Goal: Information Seeking & Learning: Find specific fact

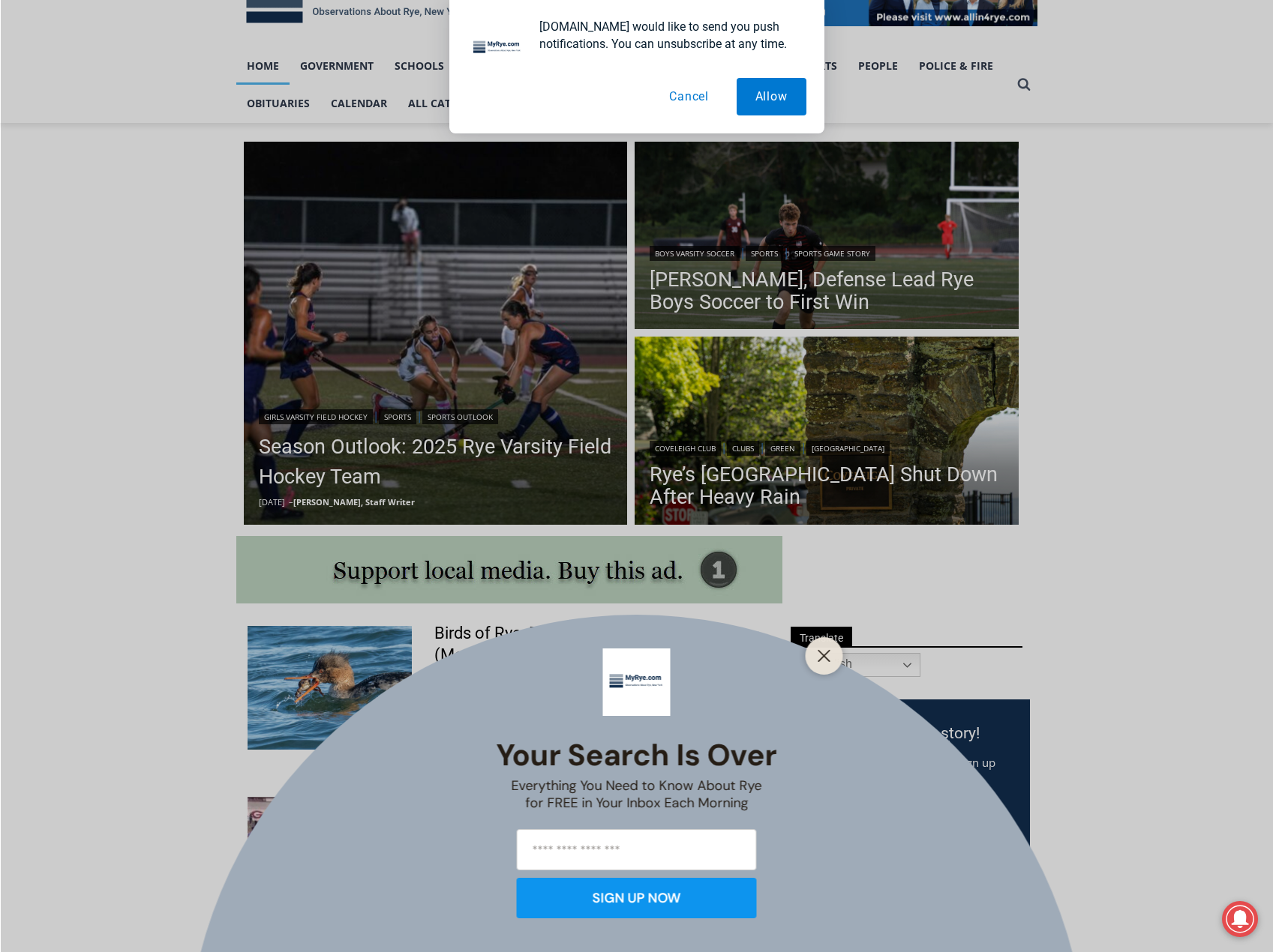
scroll to position [300, 0]
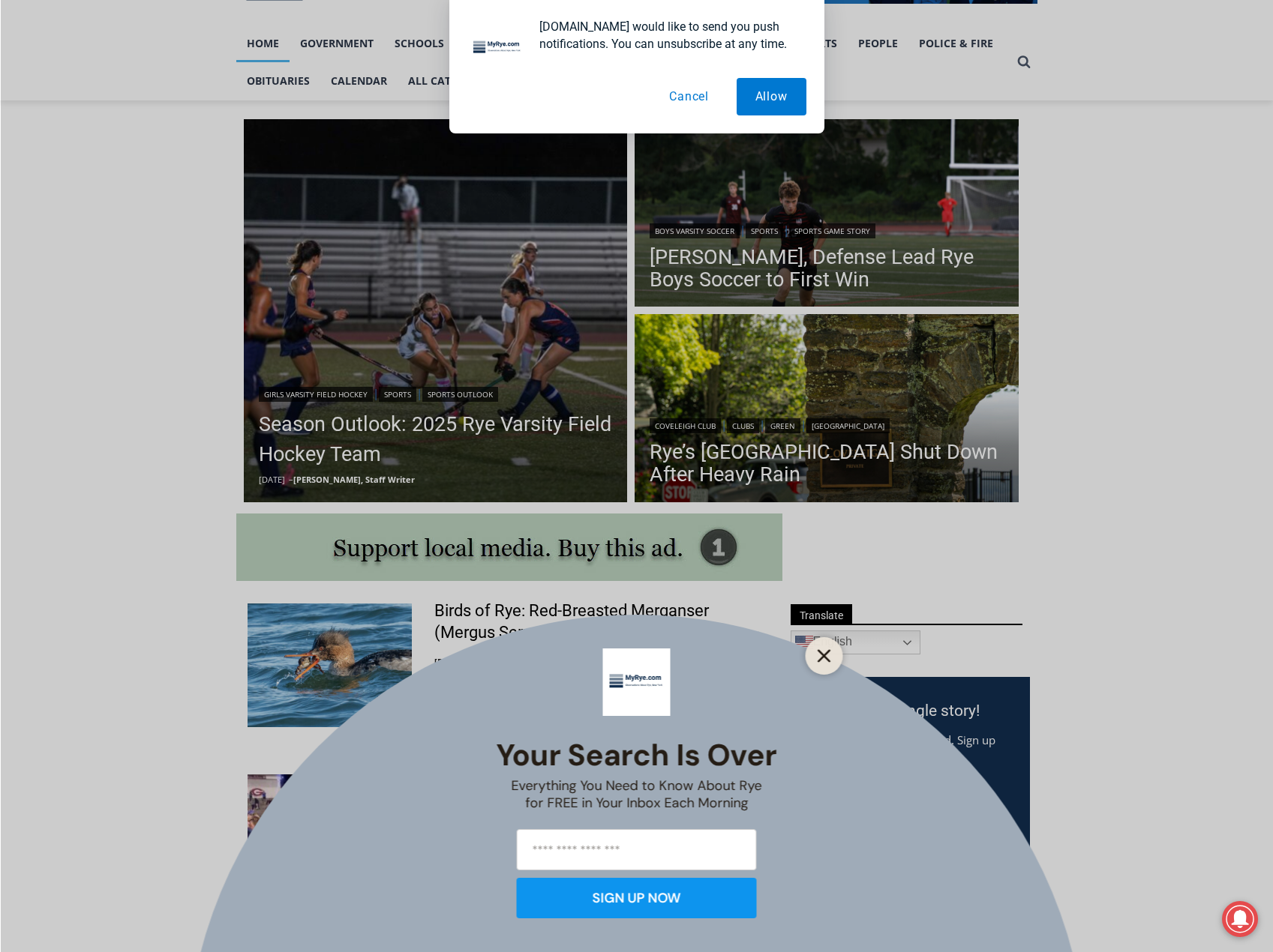
click at [814, 664] on button "Close" at bounding box center [824, 656] width 21 height 21
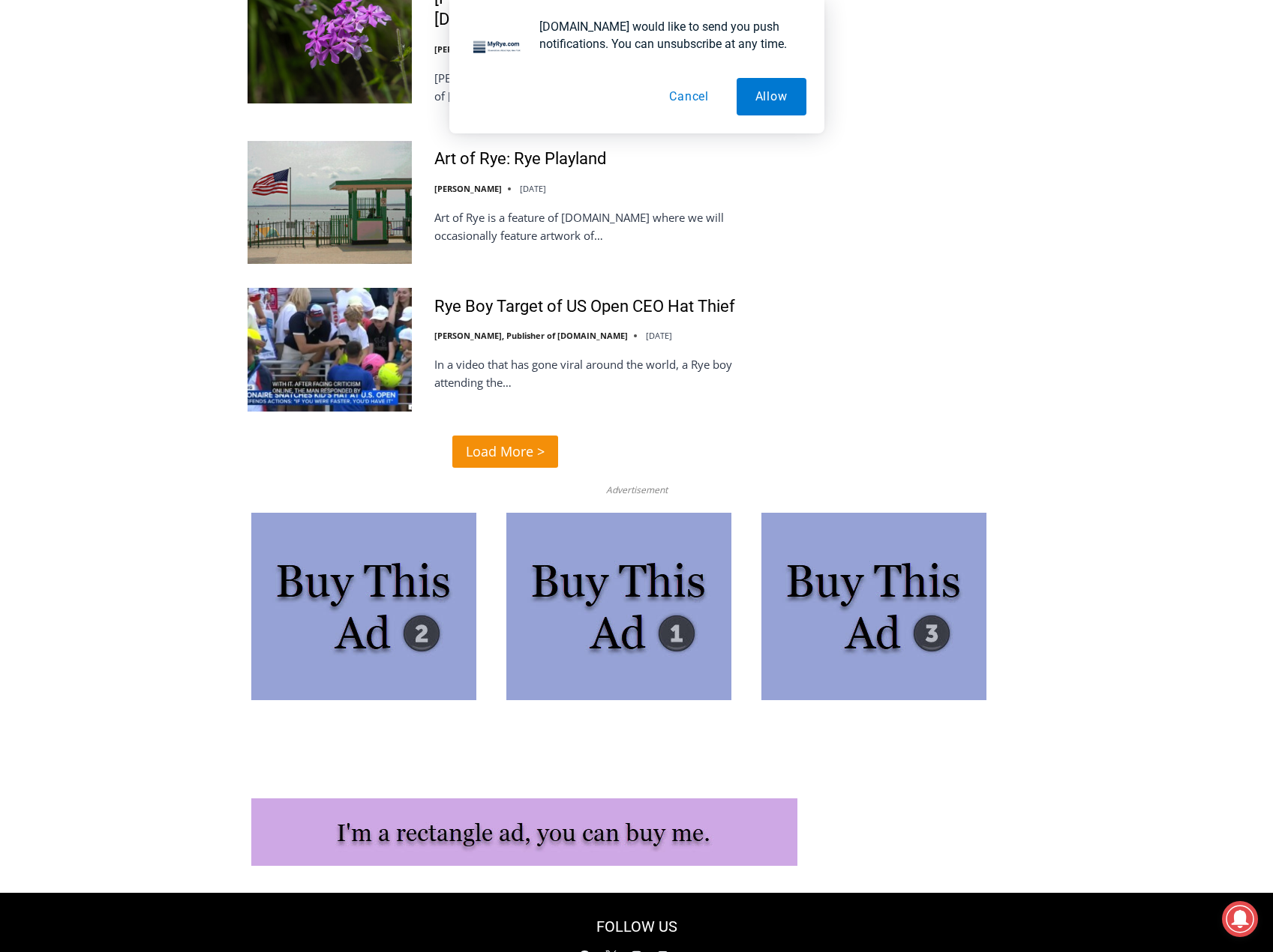
scroll to position [3474, 0]
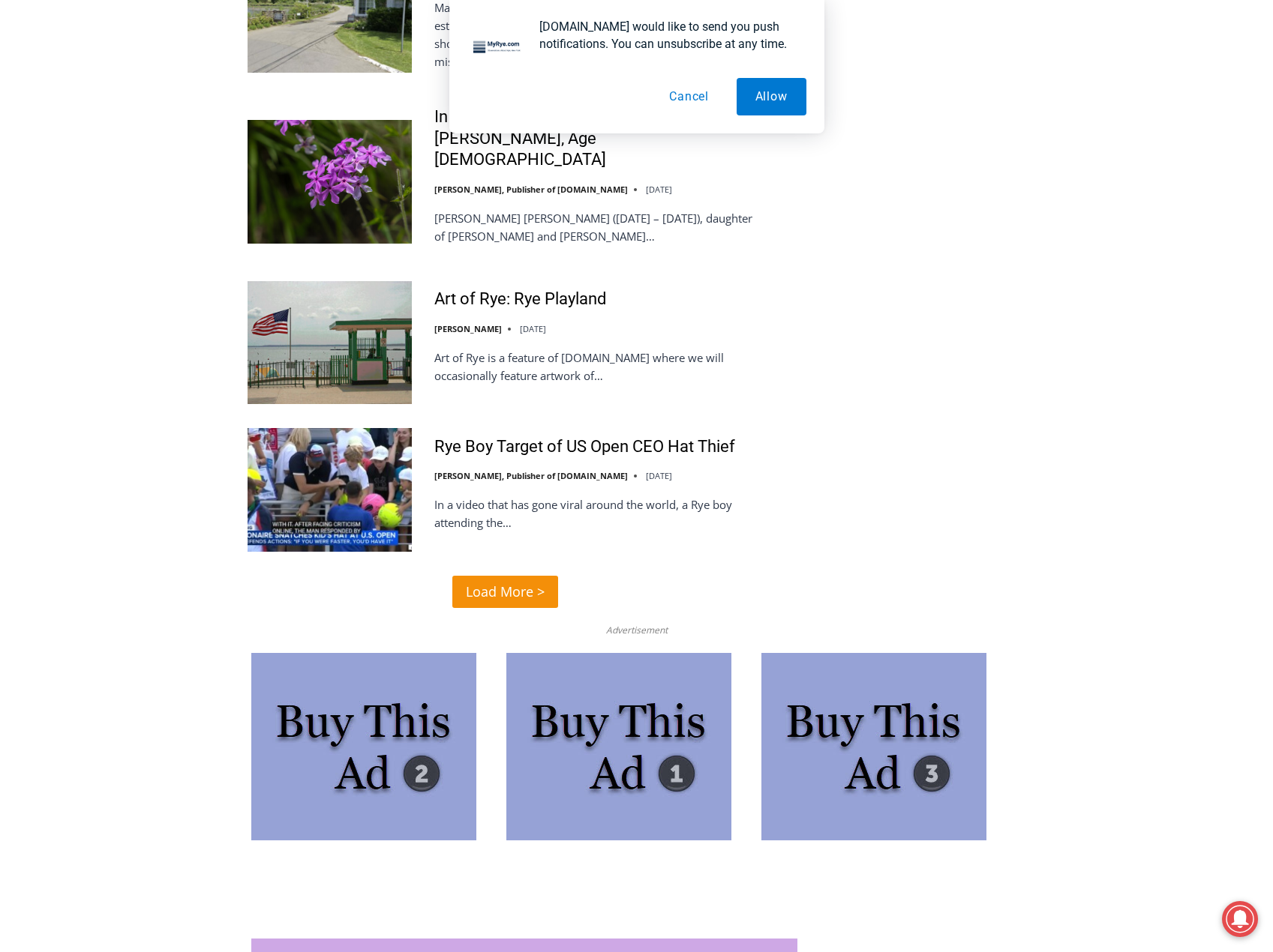
drag, startPoint x: 546, startPoint y: 571, endPoint x: 983, endPoint y: 538, distance: 438.2
click at [546, 576] on link "Load More >" at bounding box center [505, 591] width 106 height 32
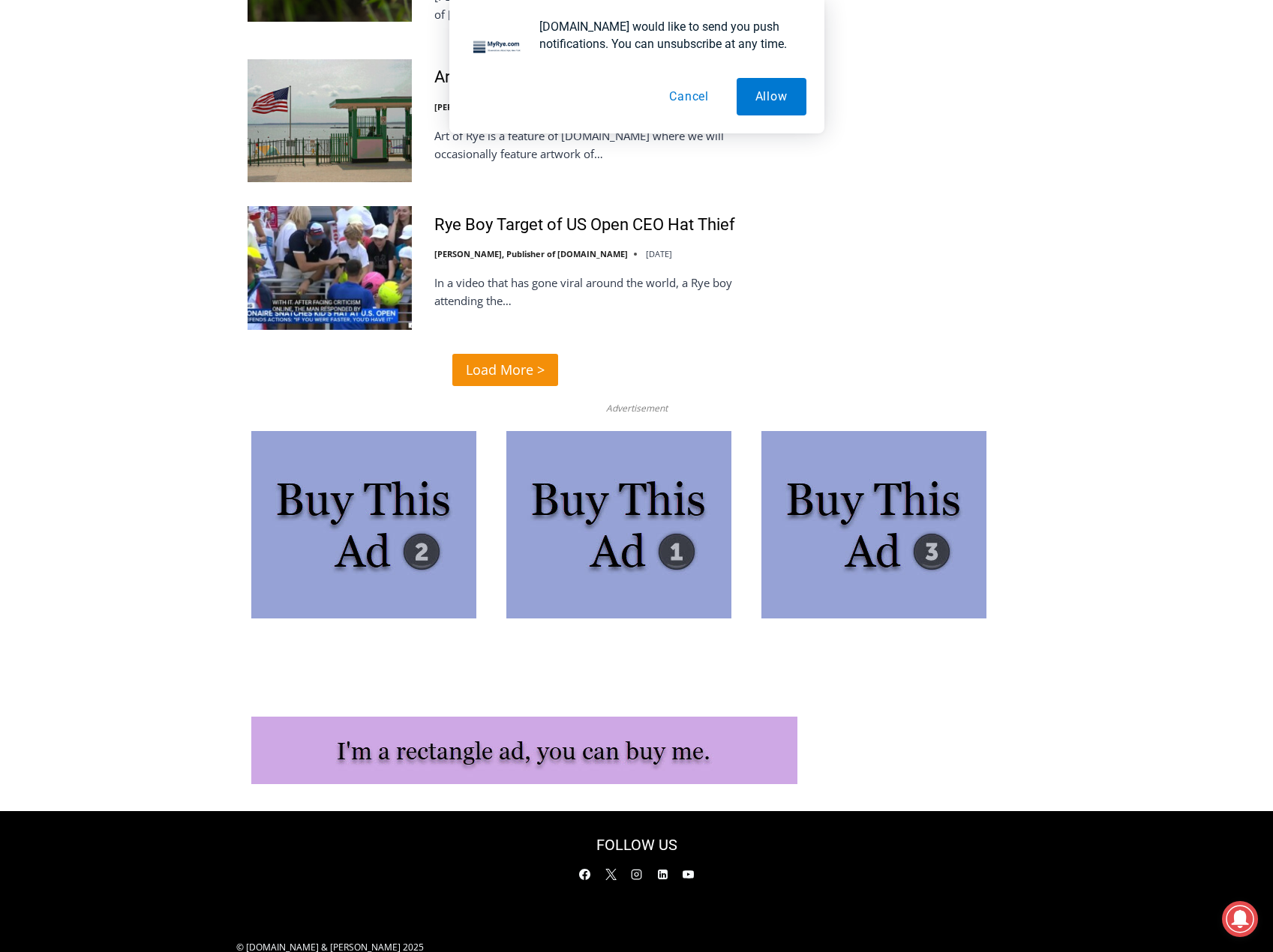
scroll to position [3699, 0]
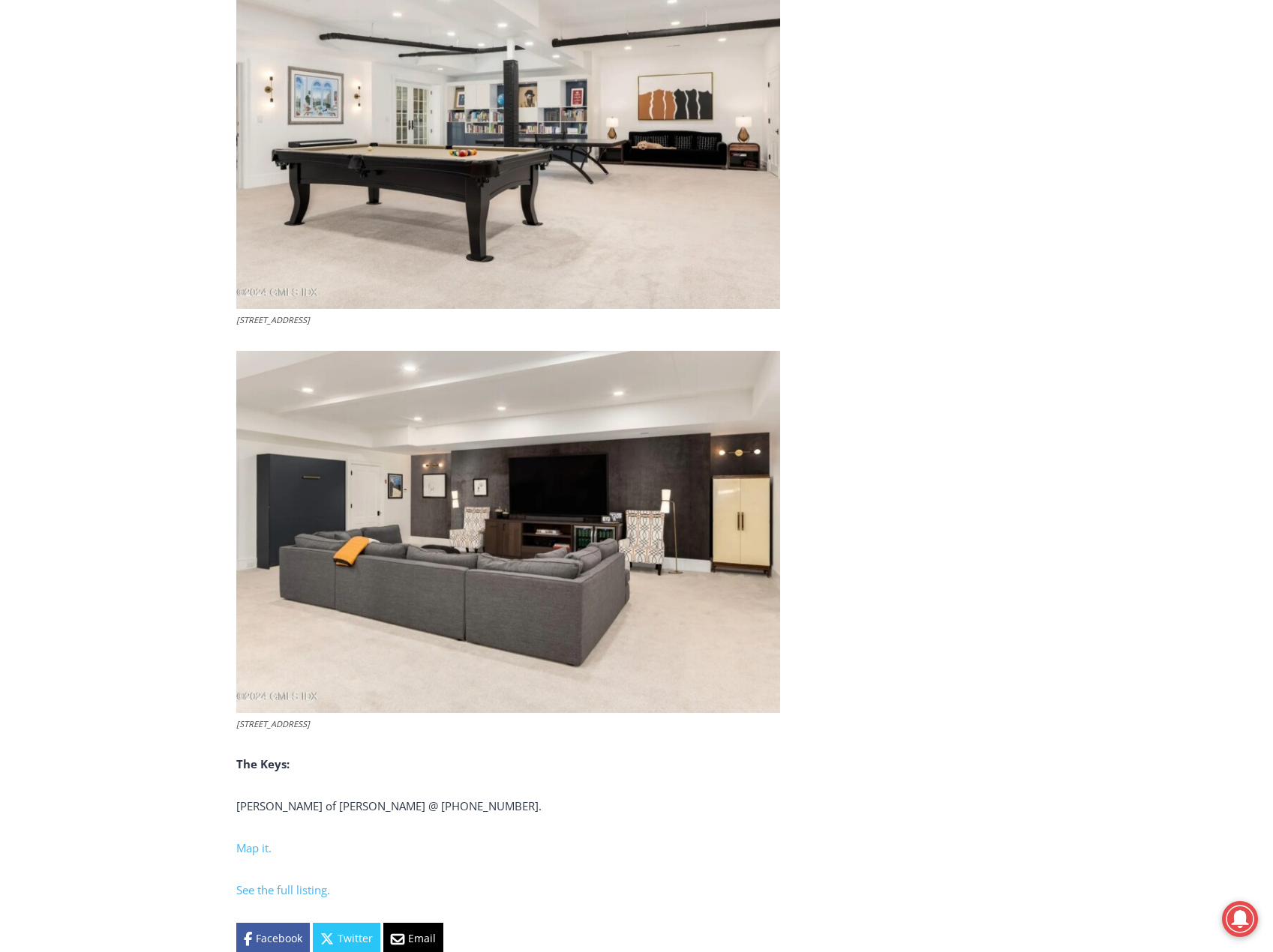
scroll to position [5624, 0]
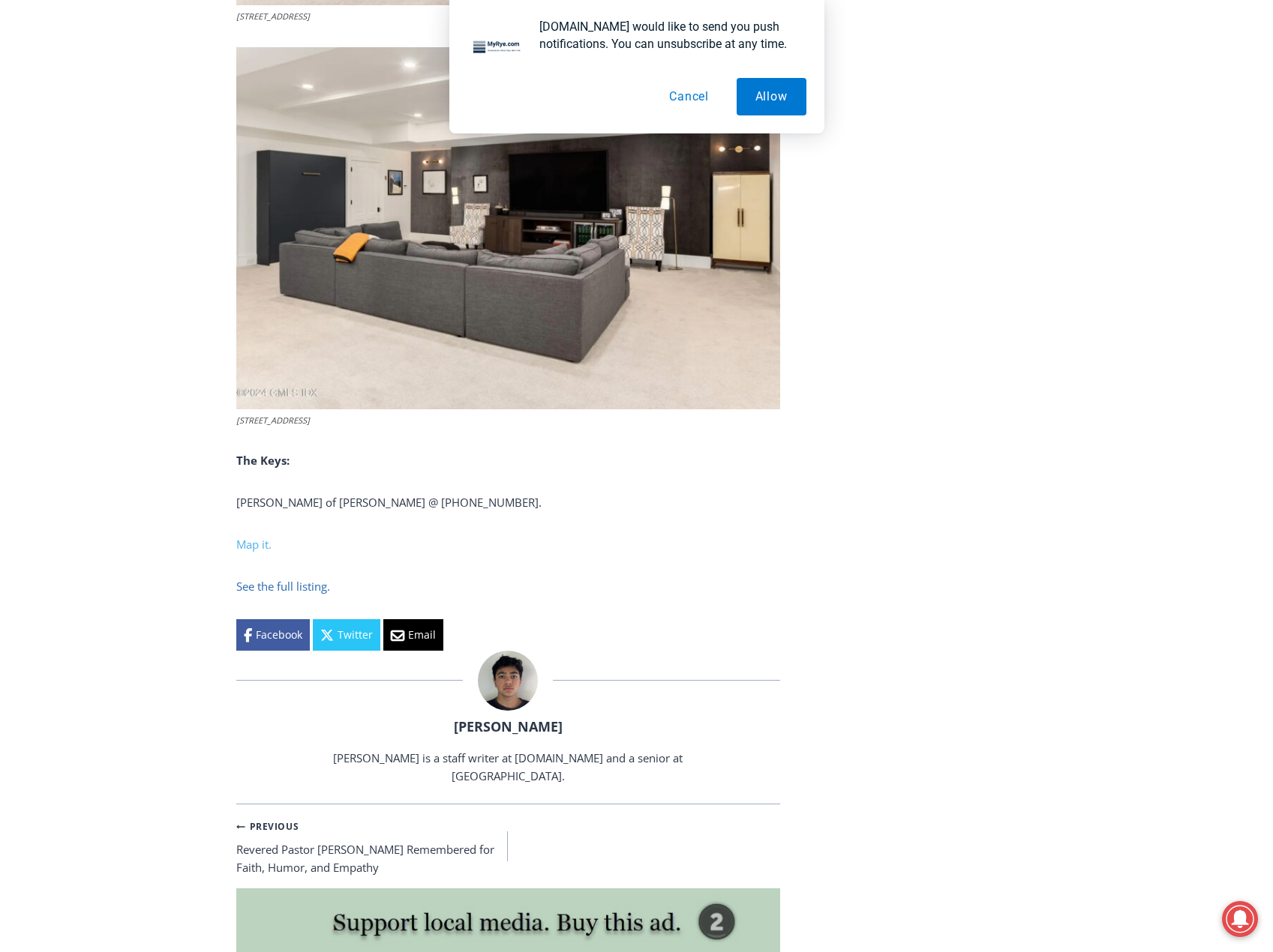
click at [262, 578] on span "See the full listing." at bounding box center [283, 585] width 93 height 15
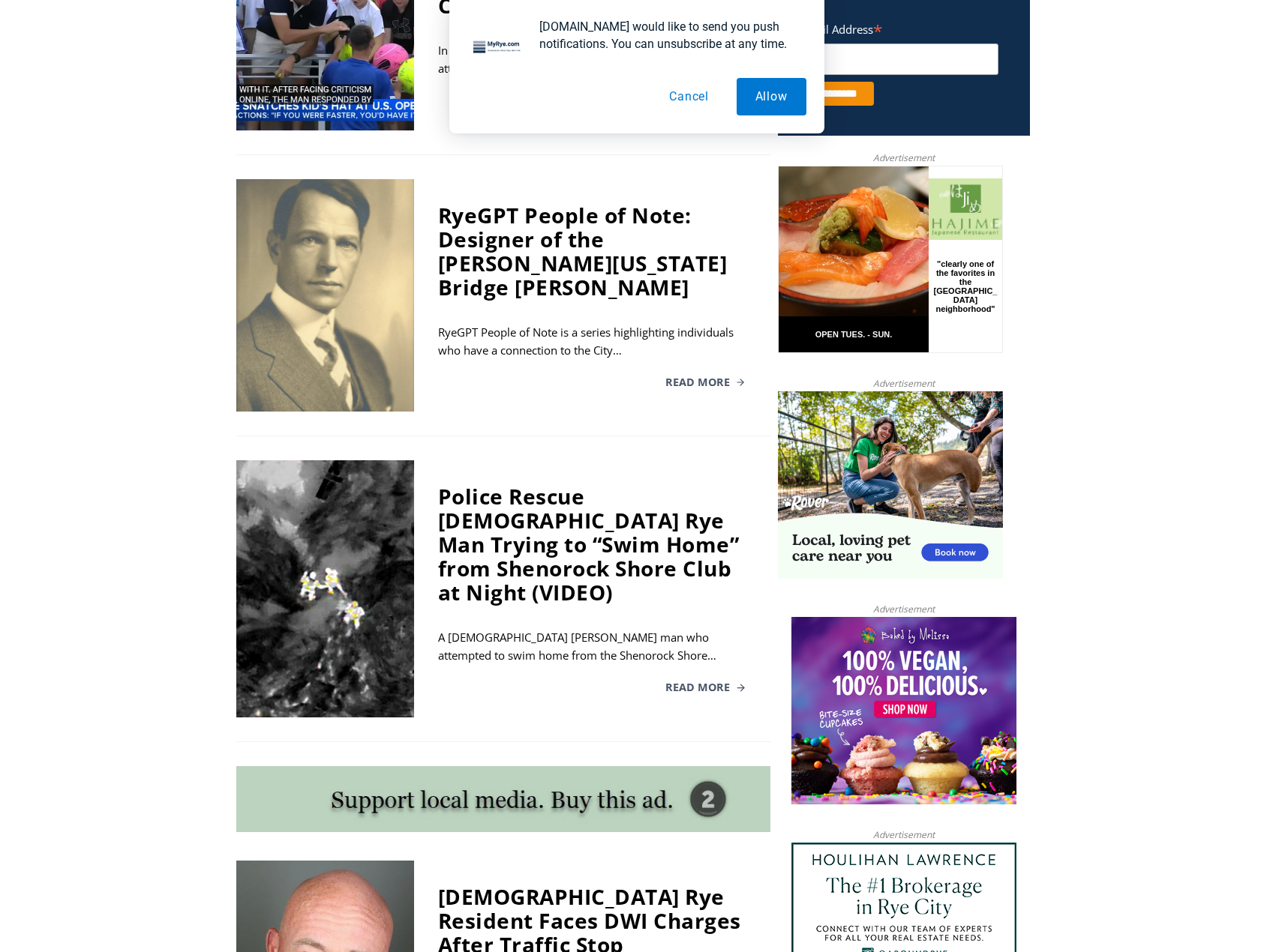
scroll to position [674, 0]
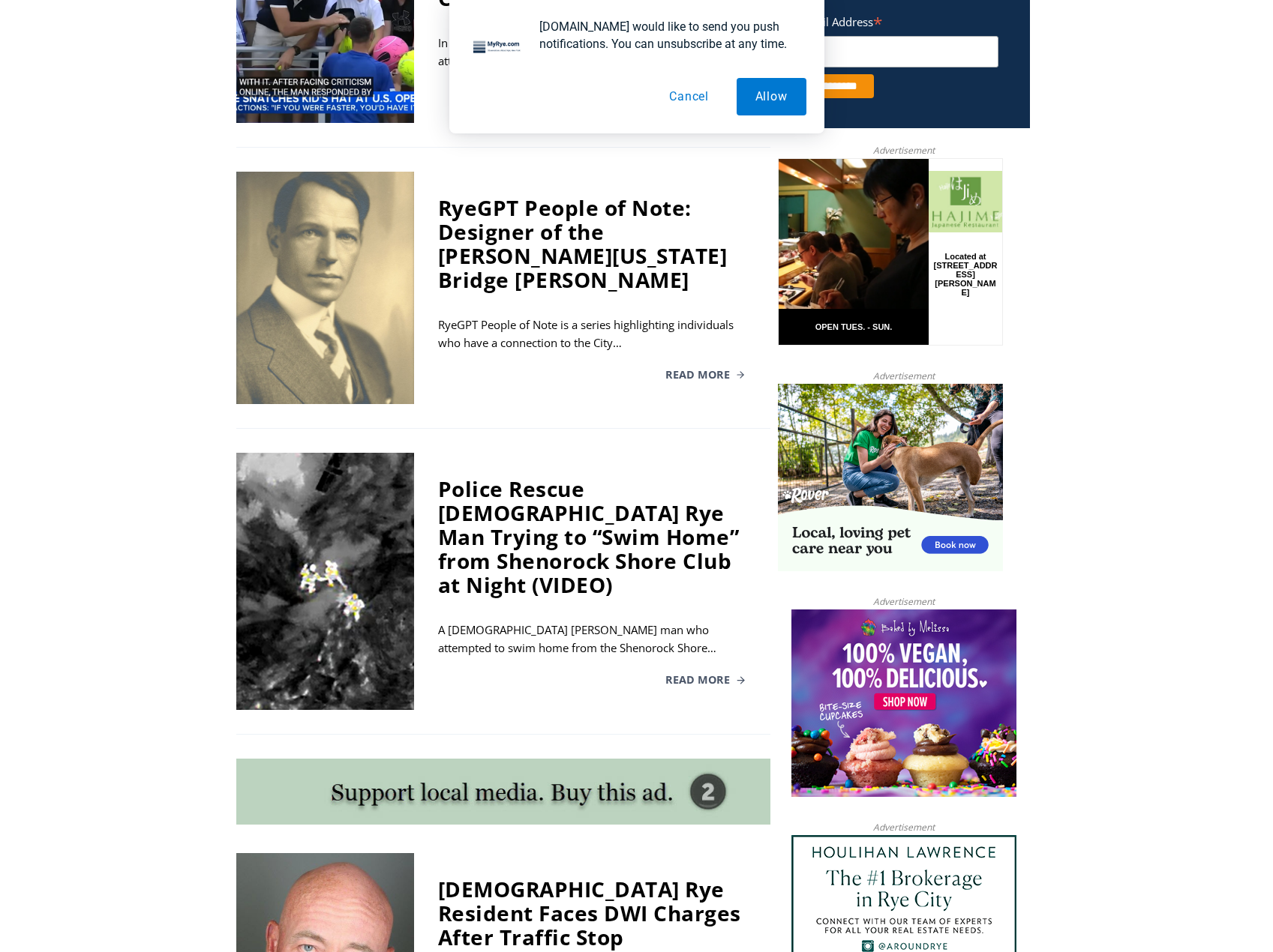
click at [601, 549] on div "Police Rescue [DEMOGRAPHIC_DATA] Rye Man Trying to “Swim Home” from Shenorock S…" at bounding box center [592, 537] width 308 height 120
click at [685, 674] on span "Read More" at bounding box center [697, 680] width 65 height 10
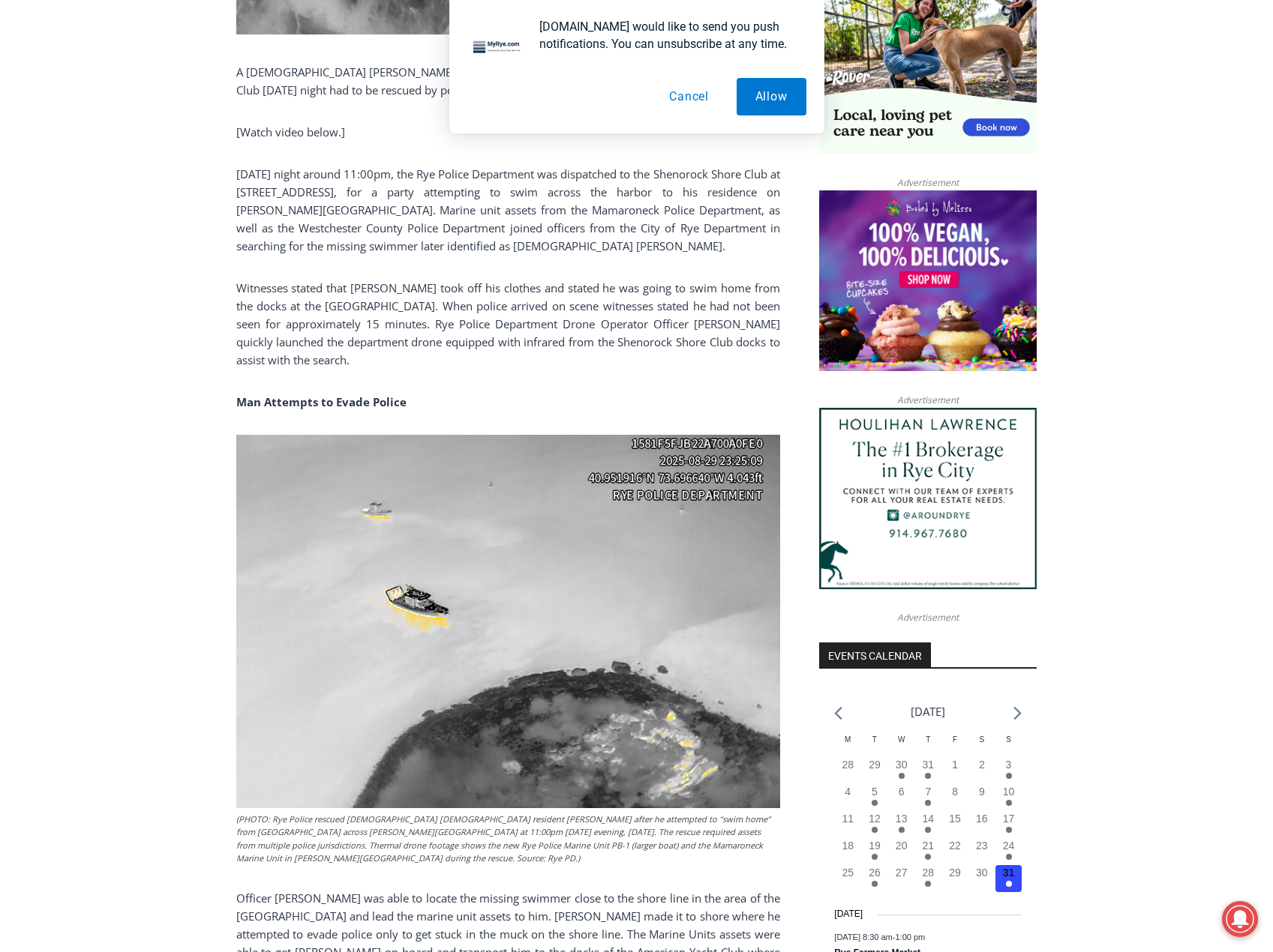
scroll to position [825, 0]
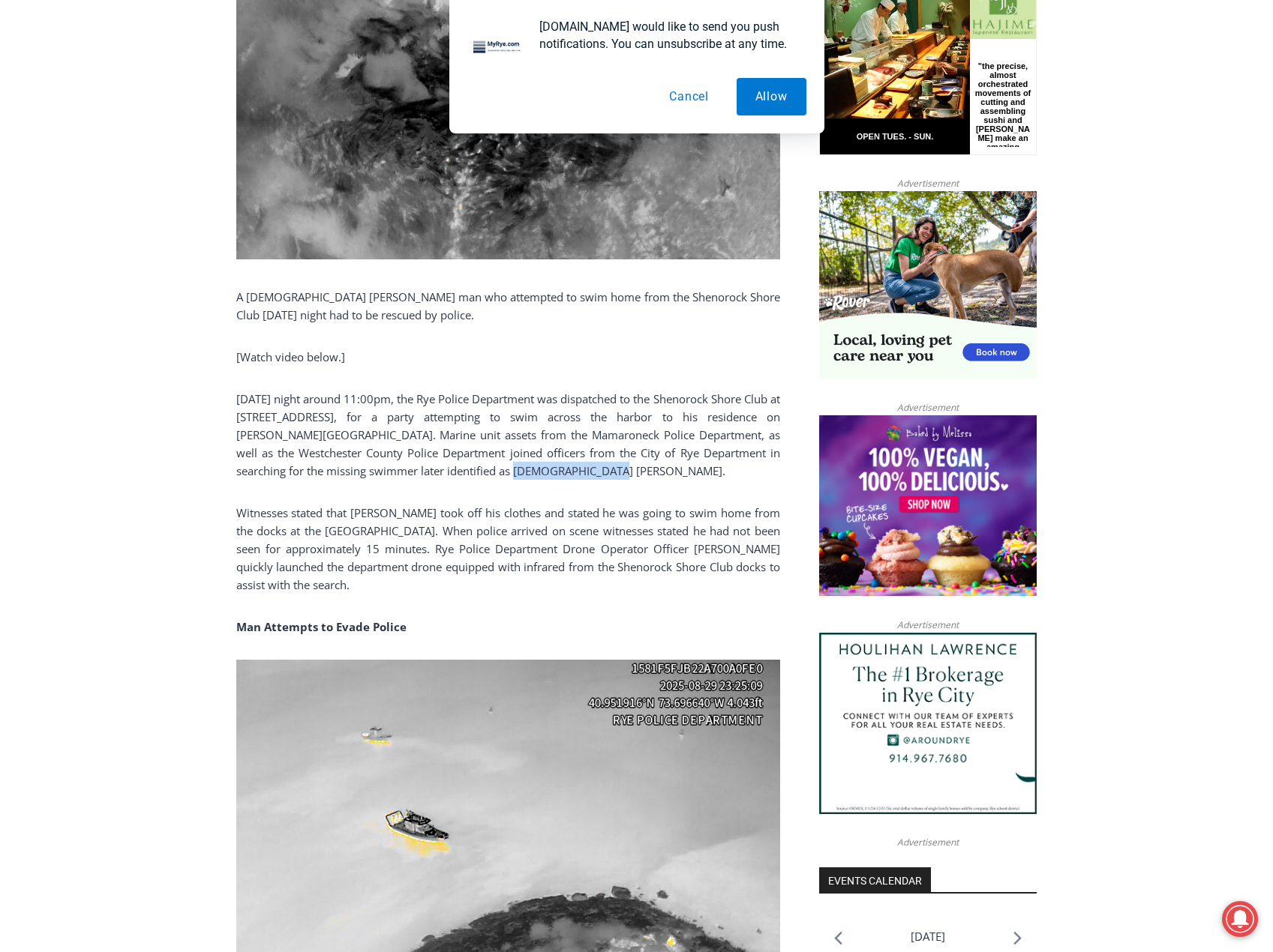
drag, startPoint x: 444, startPoint y: 470, endPoint x: 534, endPoint y: 476, distance: 90.2
click at [534, 476] on p "On Friday night around 11:00pm, the Rye Police Department was dispatched to the…" at bounding box center [508, 435] width 544 height 90
copy p "Kenneth Niejadlik"
